Goal: Task Accomplishment & Management: Use online tool/utility

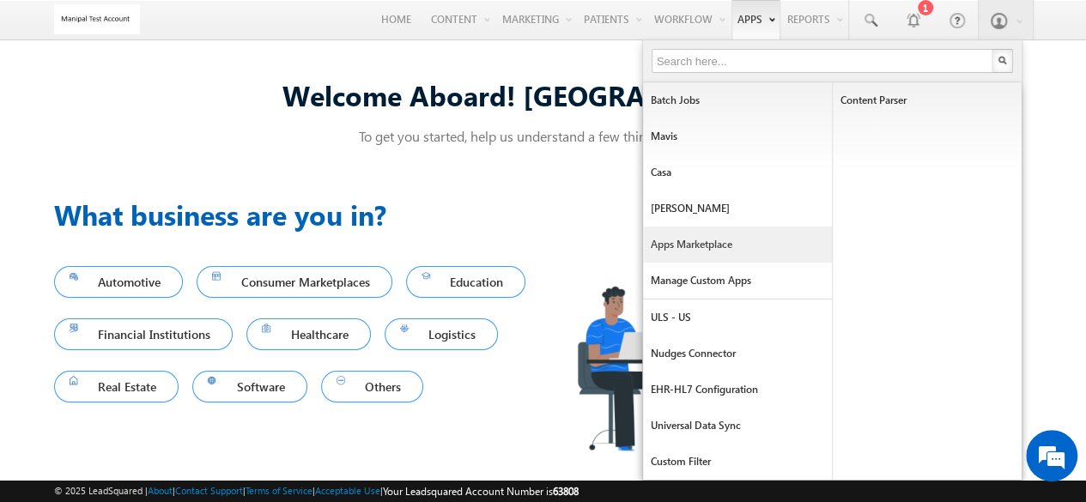
click at [714, 250] on link "Apps Marketplace" at bounding box center [737, 245] width 189 height 36
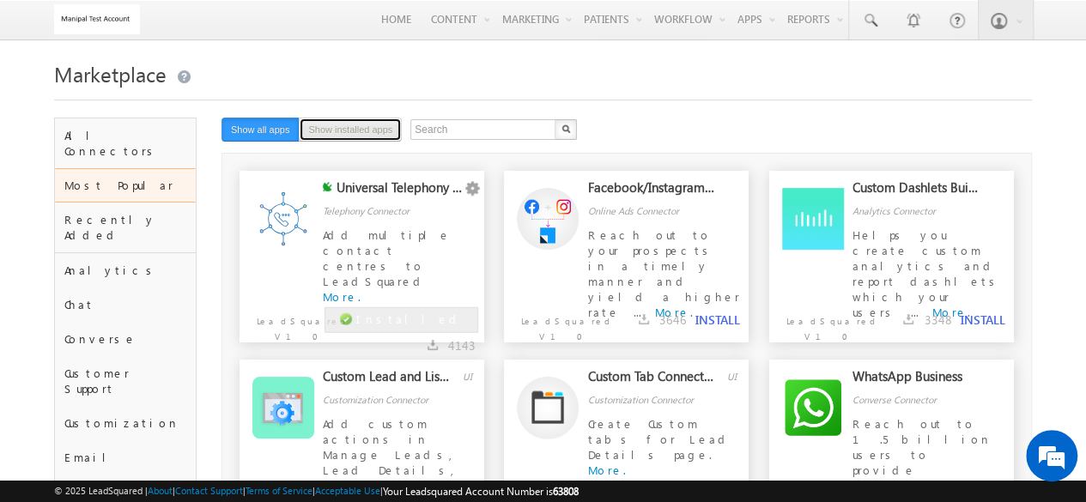
click at [374, 135] on button "Show installed apps" at bounding box center [350, 130] width 103 height 24
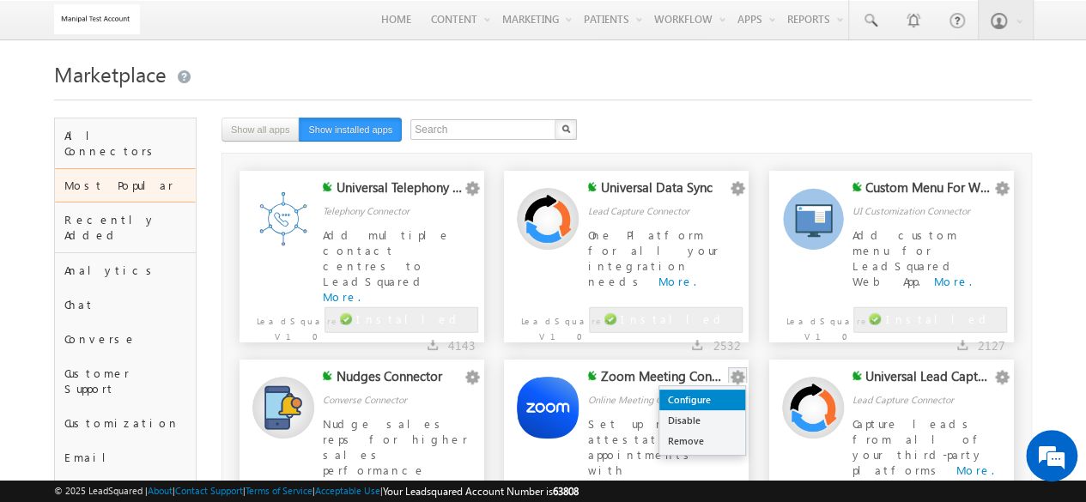
click at [723, 403] on link "Configure" at bounding box center [702, 400] width 86 height 21
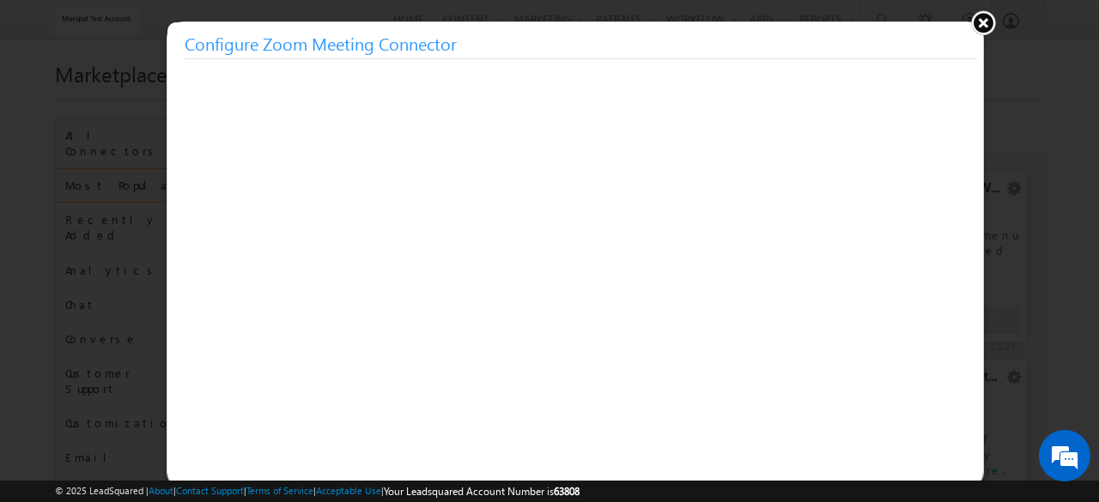
click at [984, 28] on button at bounding box center [983, 22] width 26 height 26
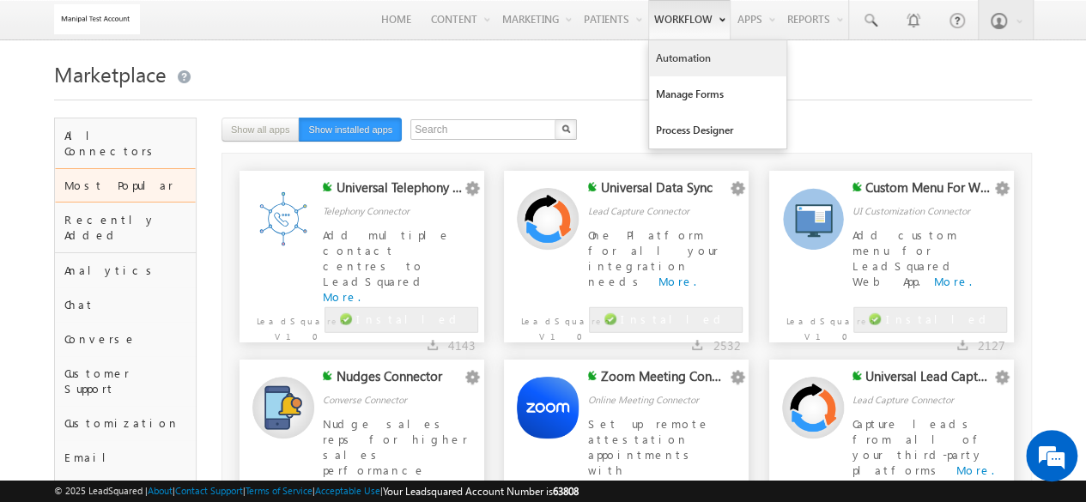
click at [695, 61] on link "Automation" at bounding box center [717, 58] width 137 height 36
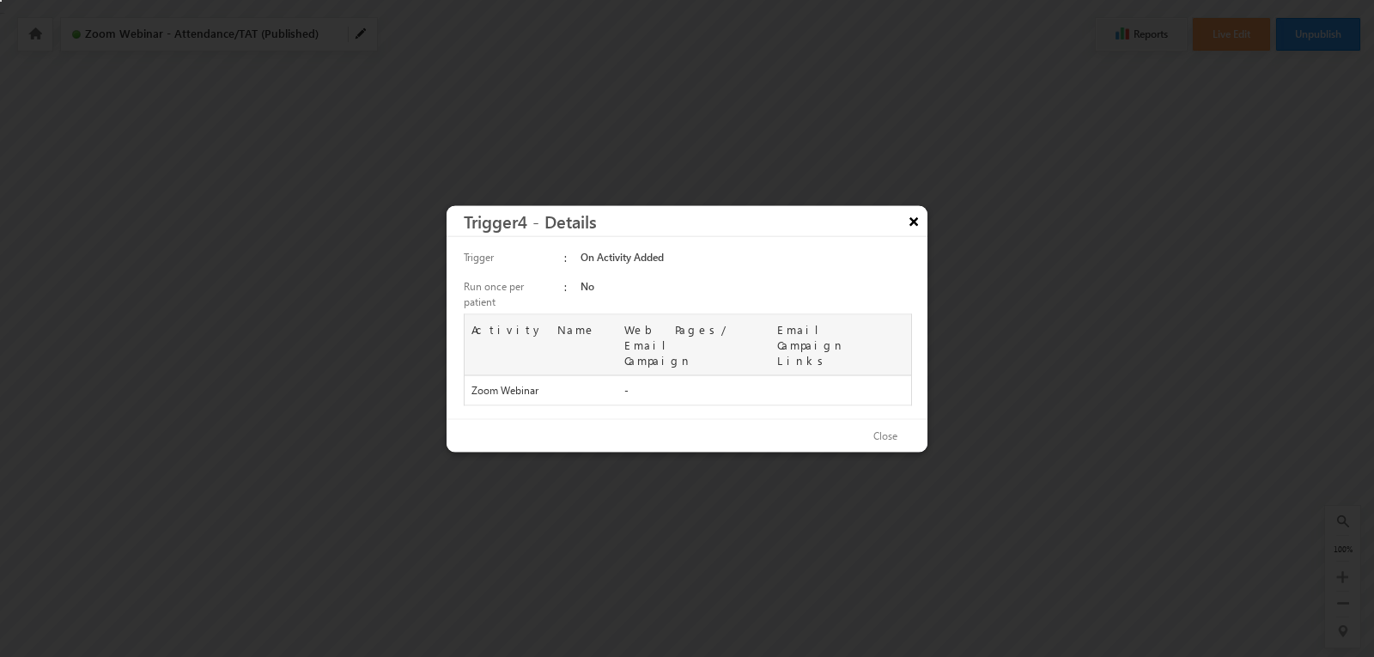
click at [908, 231] on button "×" at bounding box center [913, 220] width 27 height 30
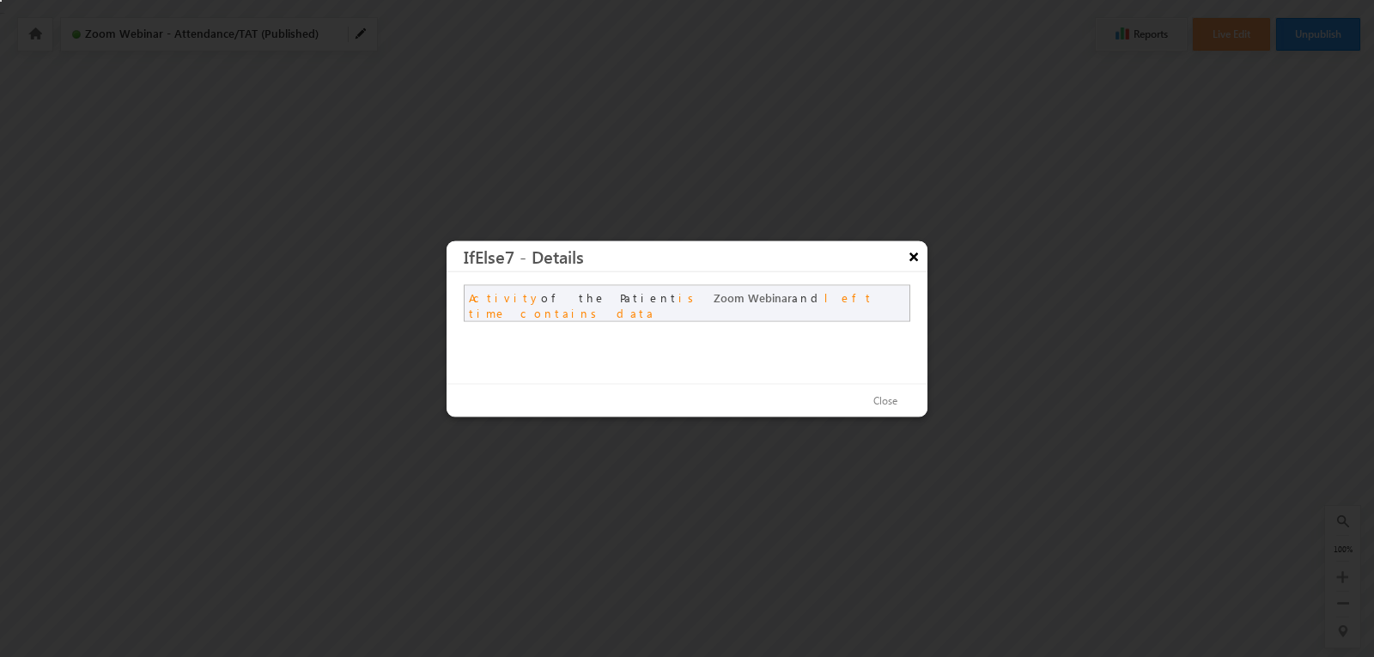
click at [914, 253] on button "×" at bounding box center [913, 255] width 27 height 30
click at [627, 193] on div at bounding box center [687, 328] width 1374 height 657
click at [907, 252] on button "×" at bounding box center [913, 255] width 27 height 30
click at [919, 258] on button "×" at bounding box center [913, 255] width 27 height 30
click at [908, 262] on button "×" at bounding box center [913, 255] width 27 height 30
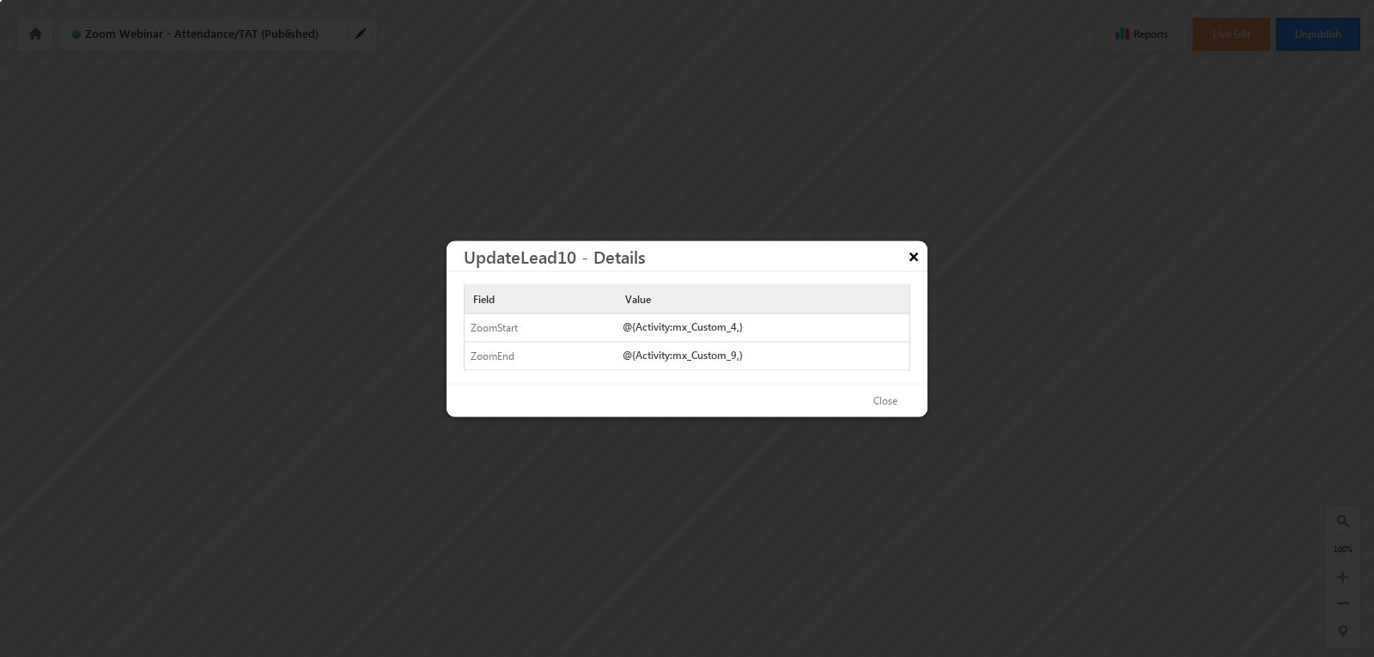
click at [915, 253] on button "×" at bounding box center [913, 255] width 27 height 30
click at [906, 263] on button "×" at bounding box center [913, 255] width 27 height 30
click at [914, 260] on button "×" at bounding box center [913, 255] width 27 height 30
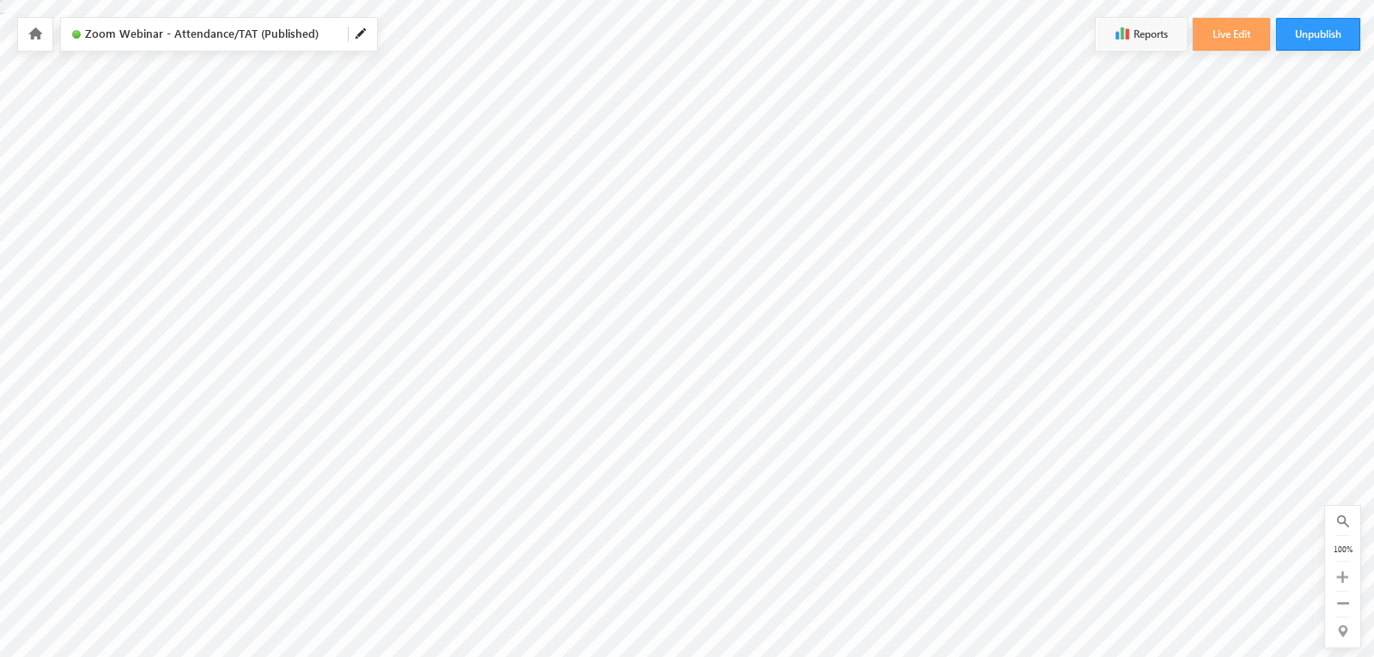
click at [35, 32] on icon at bounding box center [35, 33] width 14 height 12
